Goal: Check status: Check status

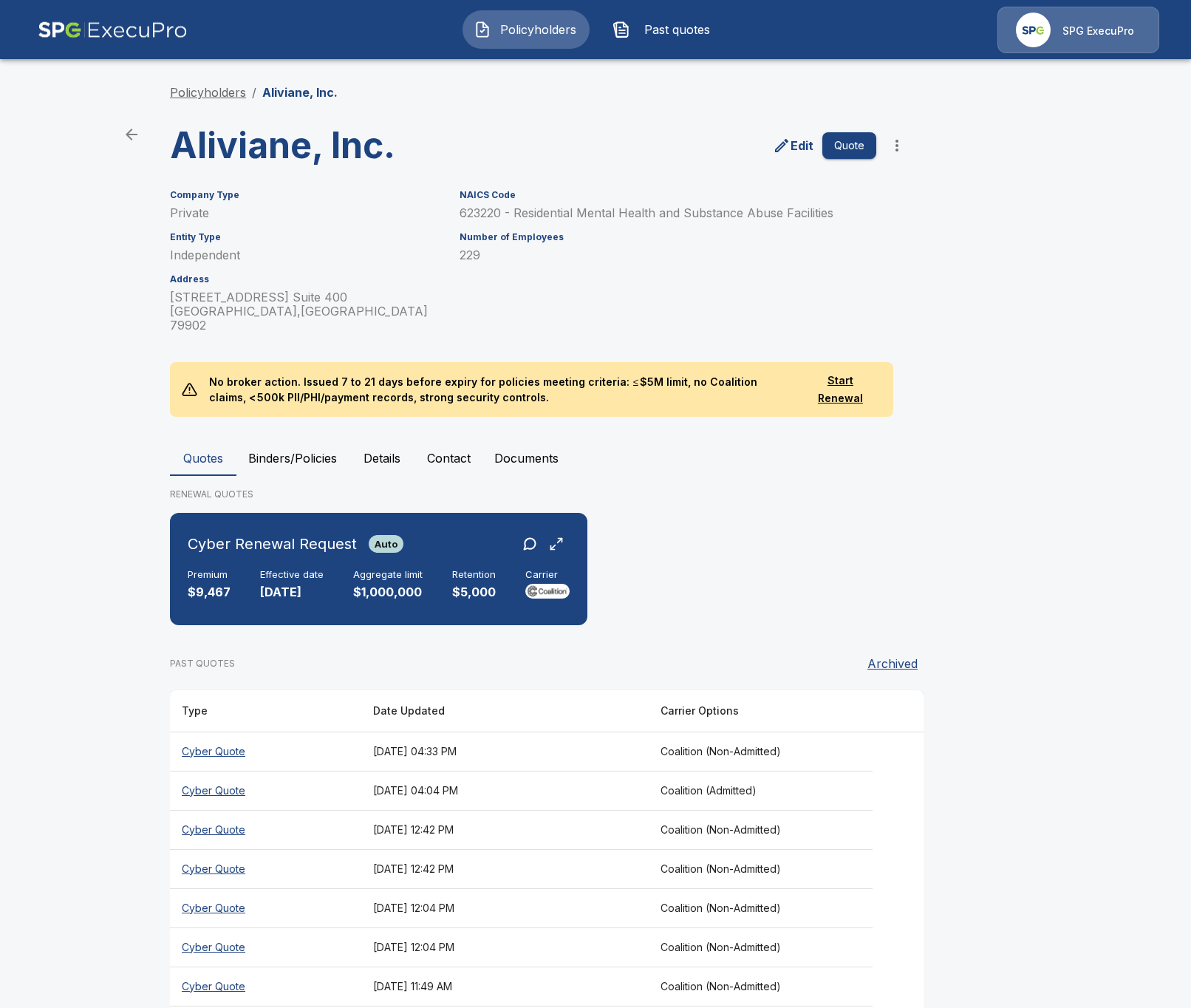
click at [225, 94] on link "Policyholders" at bounding box center [208, 92] width 76 height 15
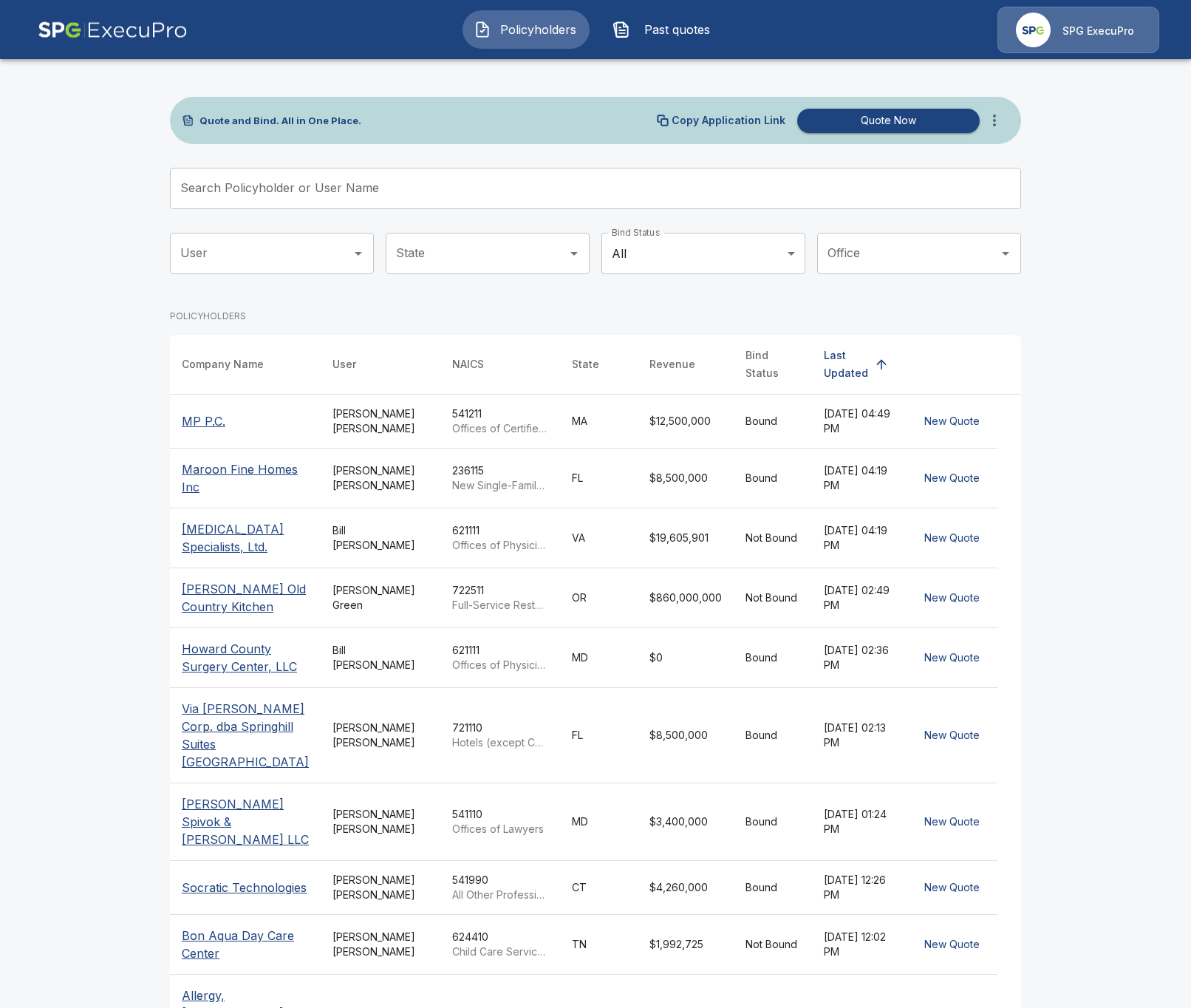
click at [321, 175] on input "Search Policyholder or User Name" at bounding box center [588, 188] width 835 height 41
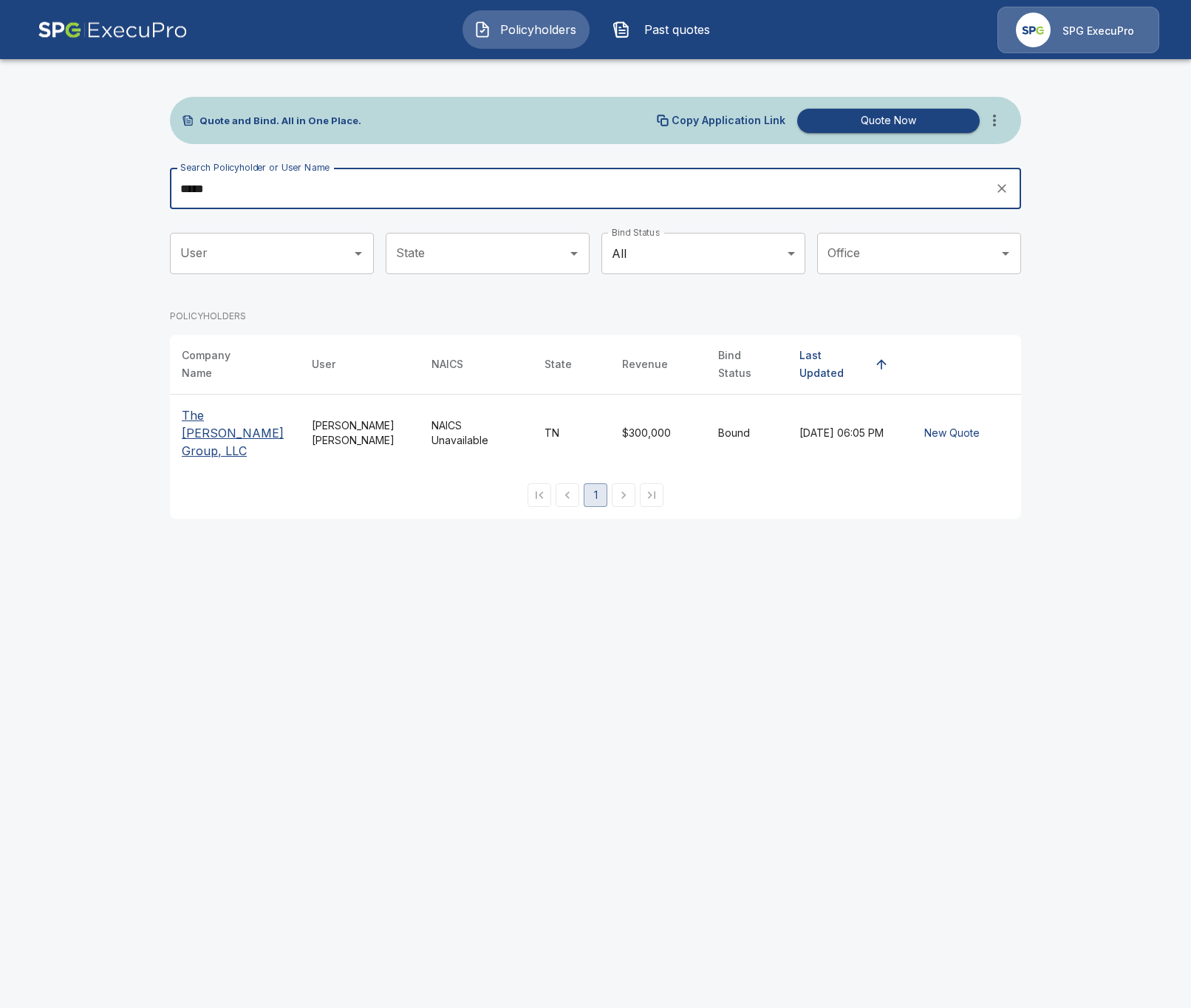
type input "*****"
click at [245, 406] on p "The Spero Group, LLC" at bounding box center [234, 432] width 106 height 53
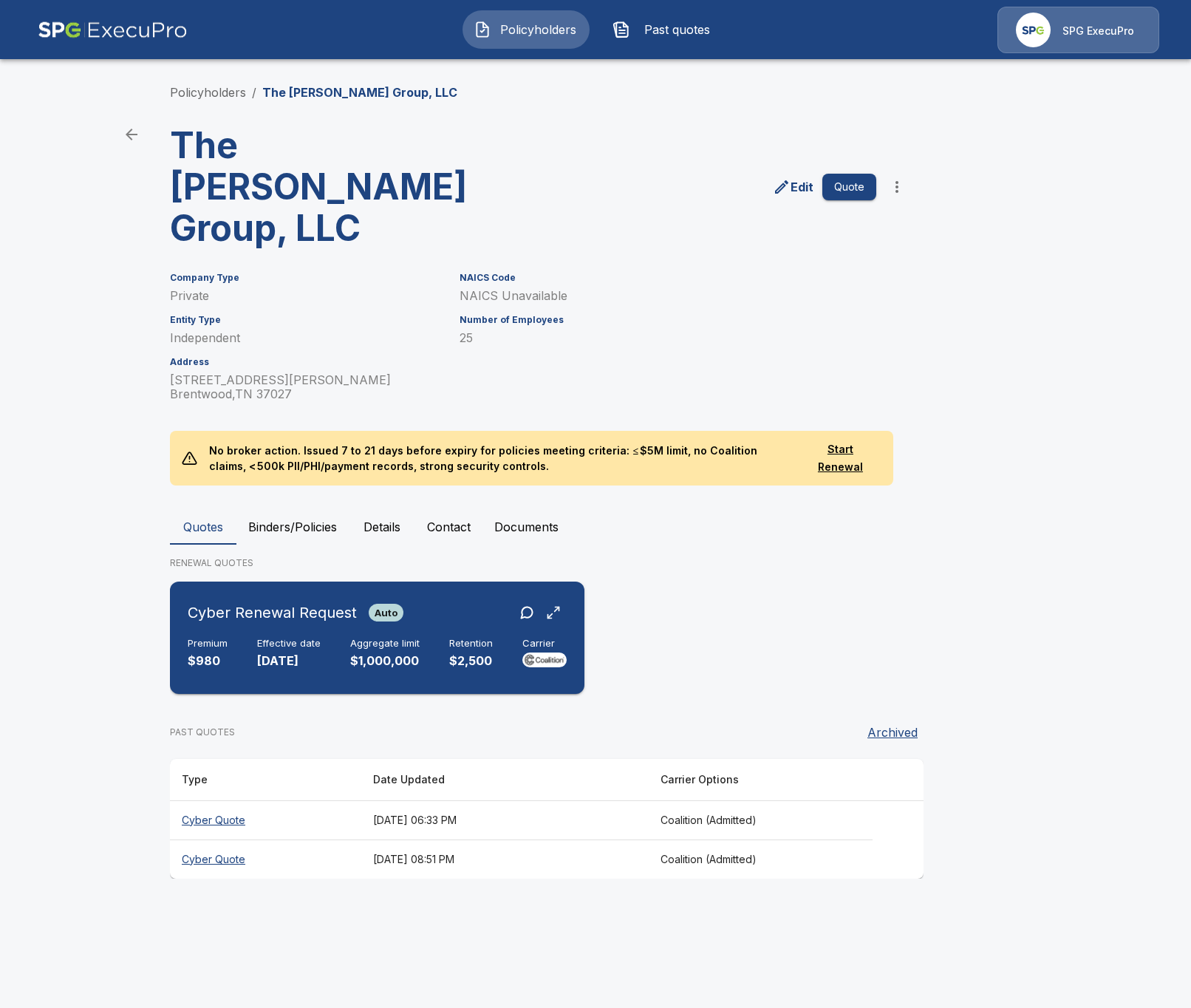
click at [318, 652] on p "[DATE]" at bounding box center [288, 660] width 63 height 17
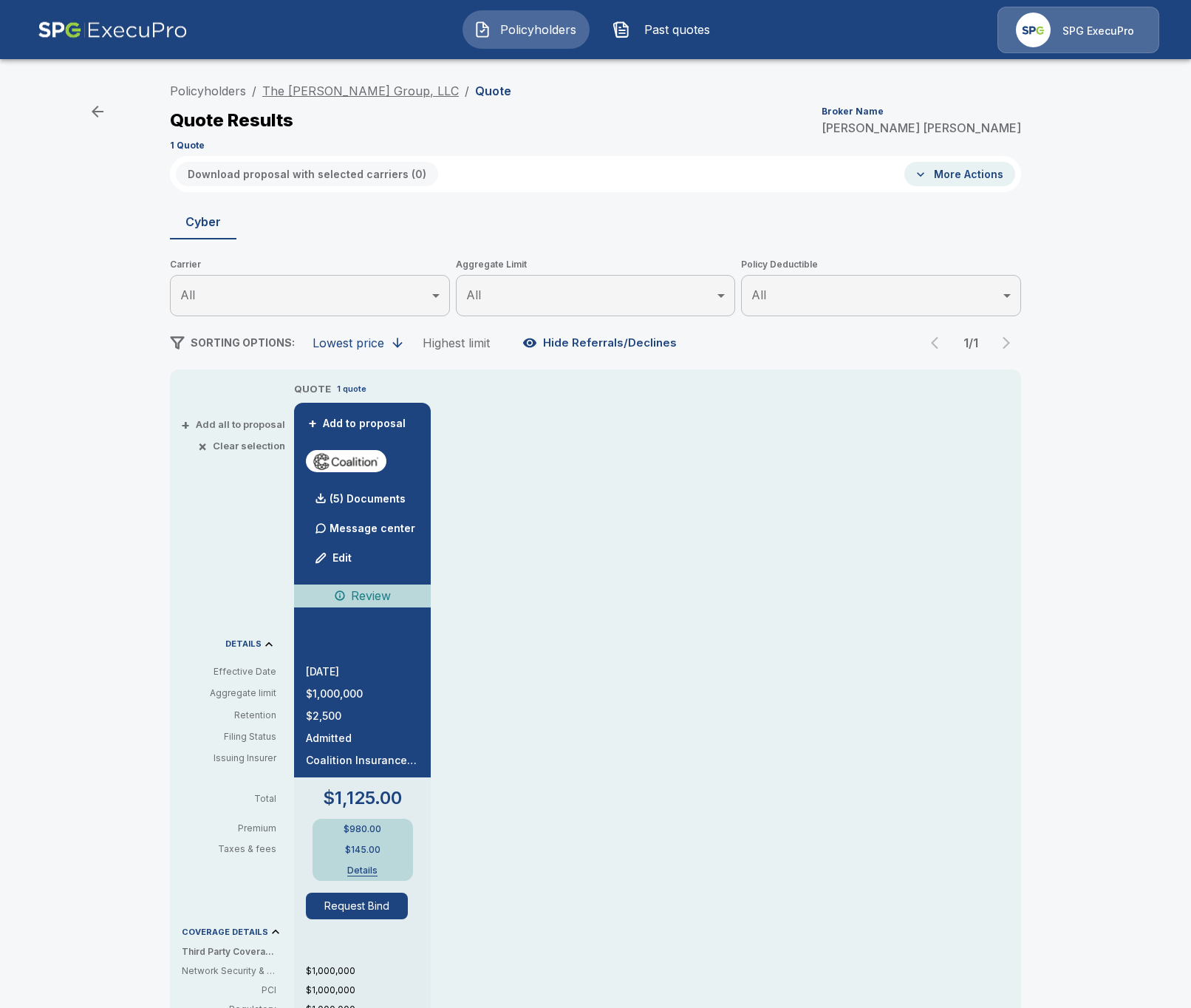
click at [325, 90] on link "The [PERSON_NAME] Group, LLC" at bounding box center [360, 91] width 196 height 15
